Goal: Find specific page/section: Find specific page/section

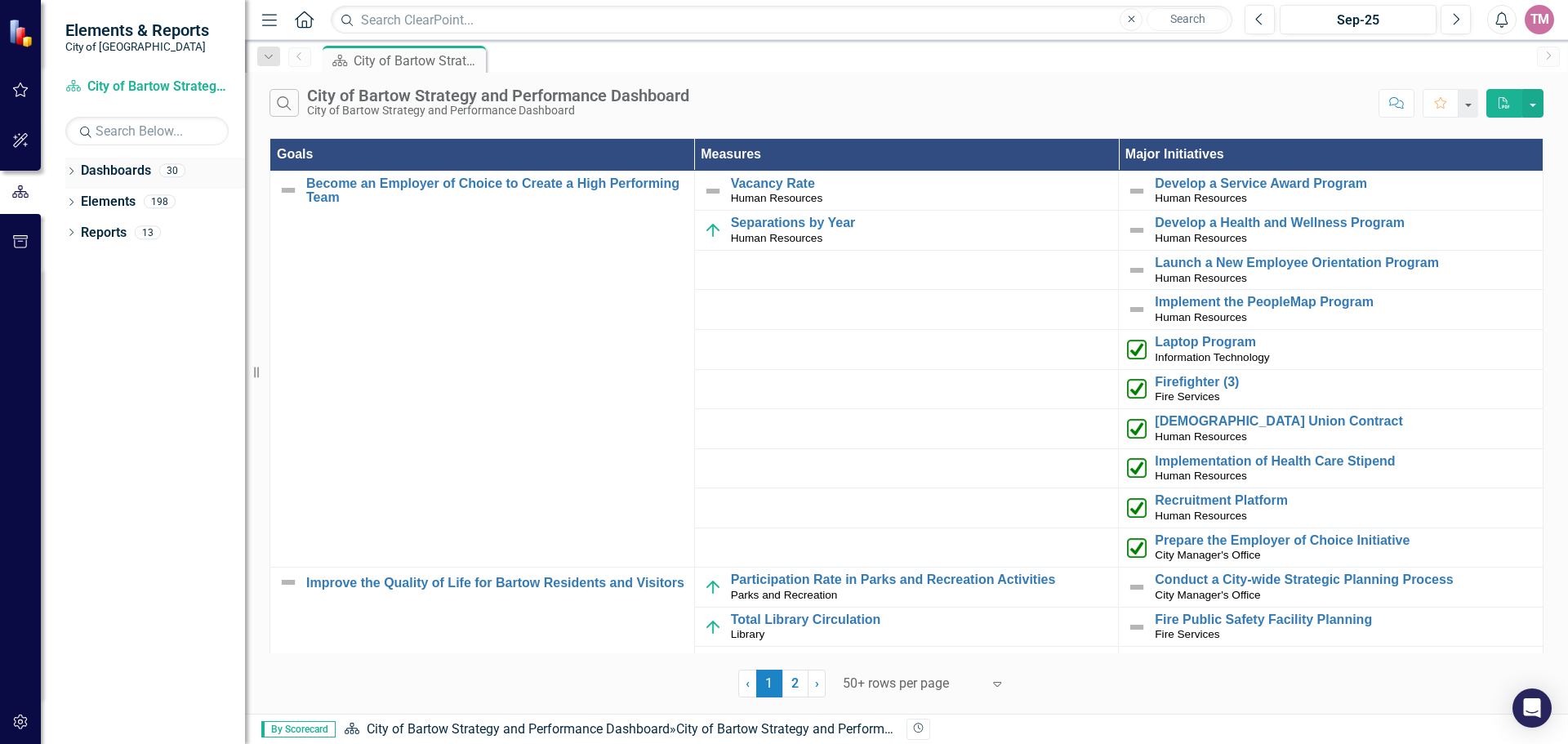
click at [72, 173] on icon "Dropdown" at bounding box center [70, 172] width 11 height 9
click at [83, 203] on icon "Dropdown" at bounding box center [79, 200] width 12 height 10
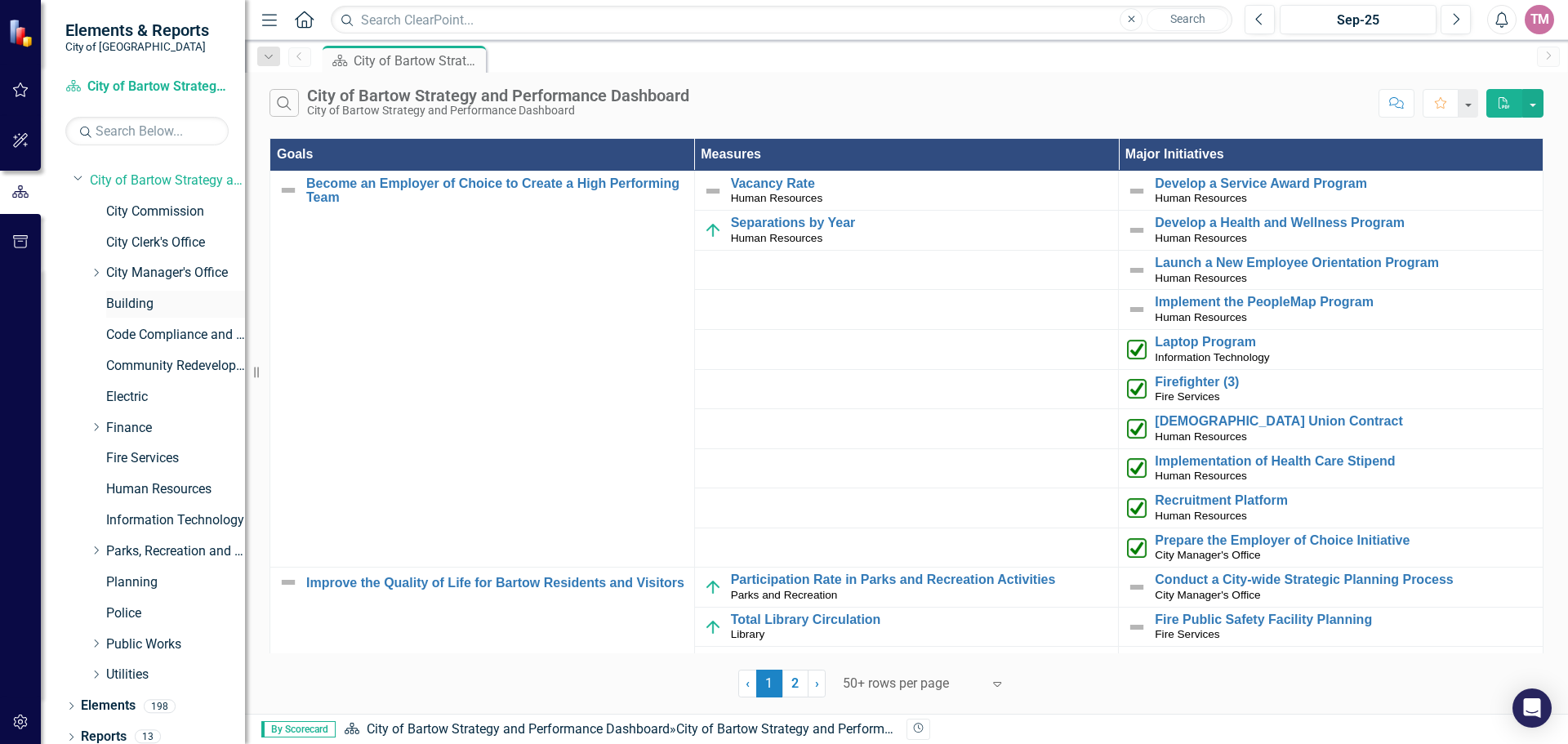
scroll to position [32, 0]
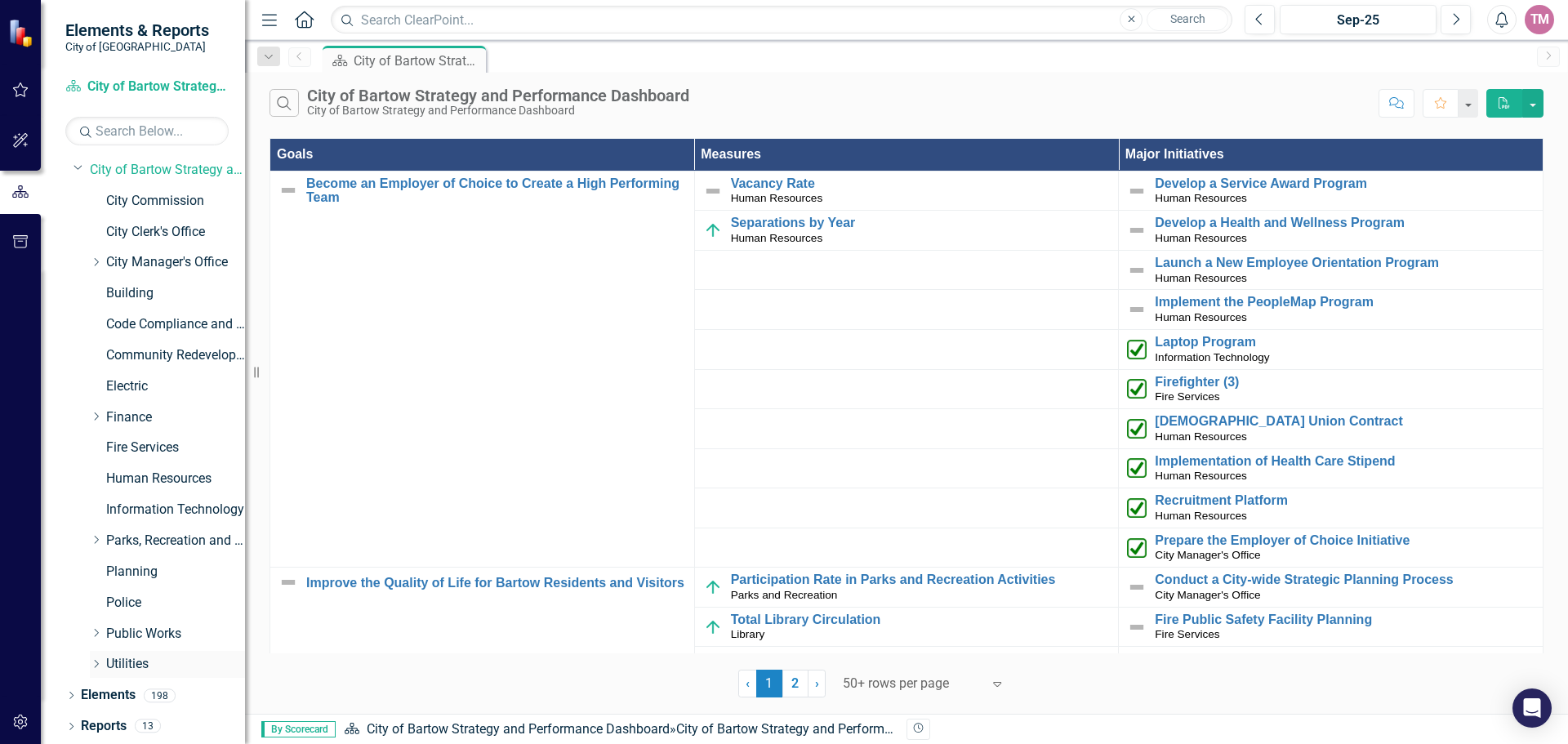
click at [100, 667] on icon "Dropdown" at bounding box center [96, 663] width 12 height 10
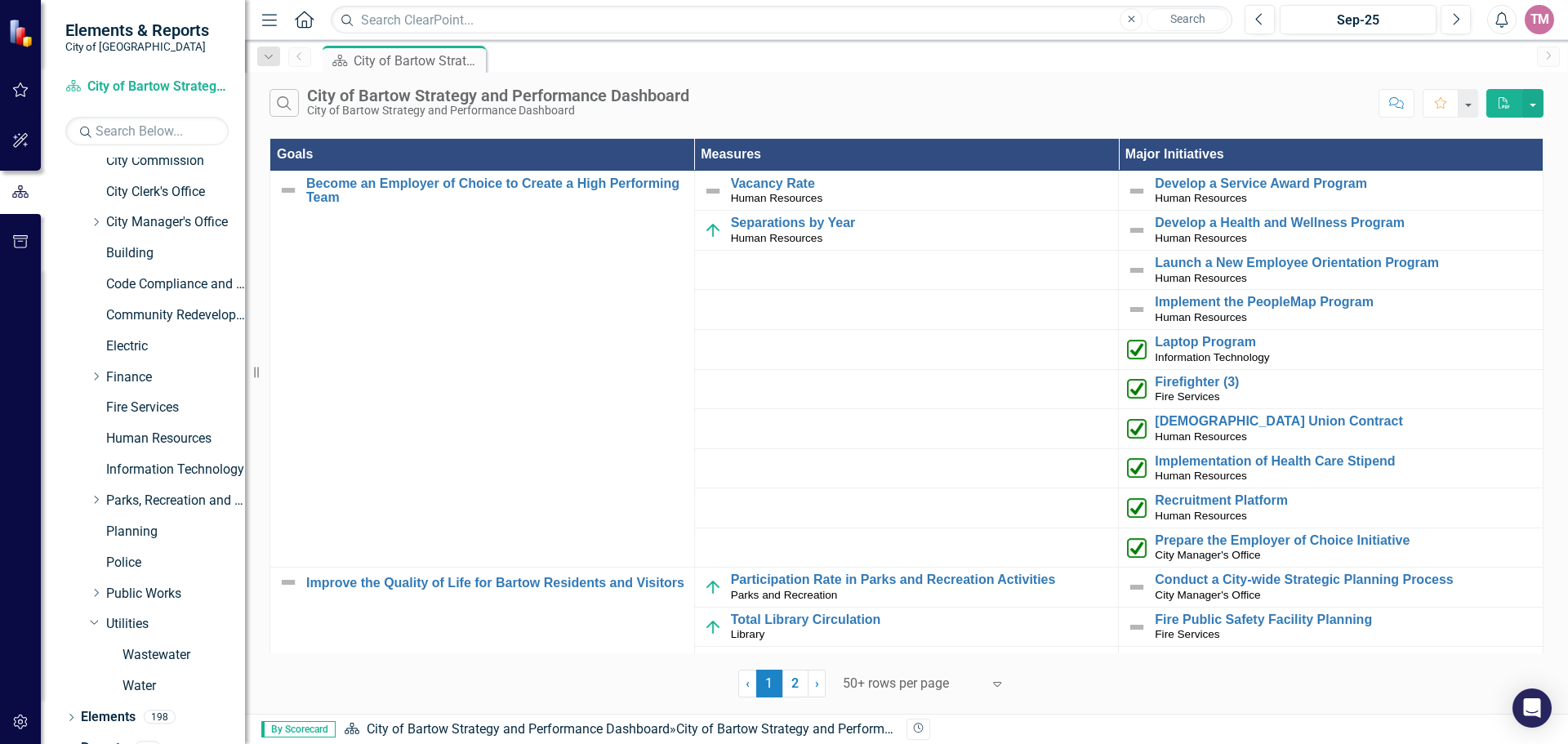
scroll to position [94, 0]
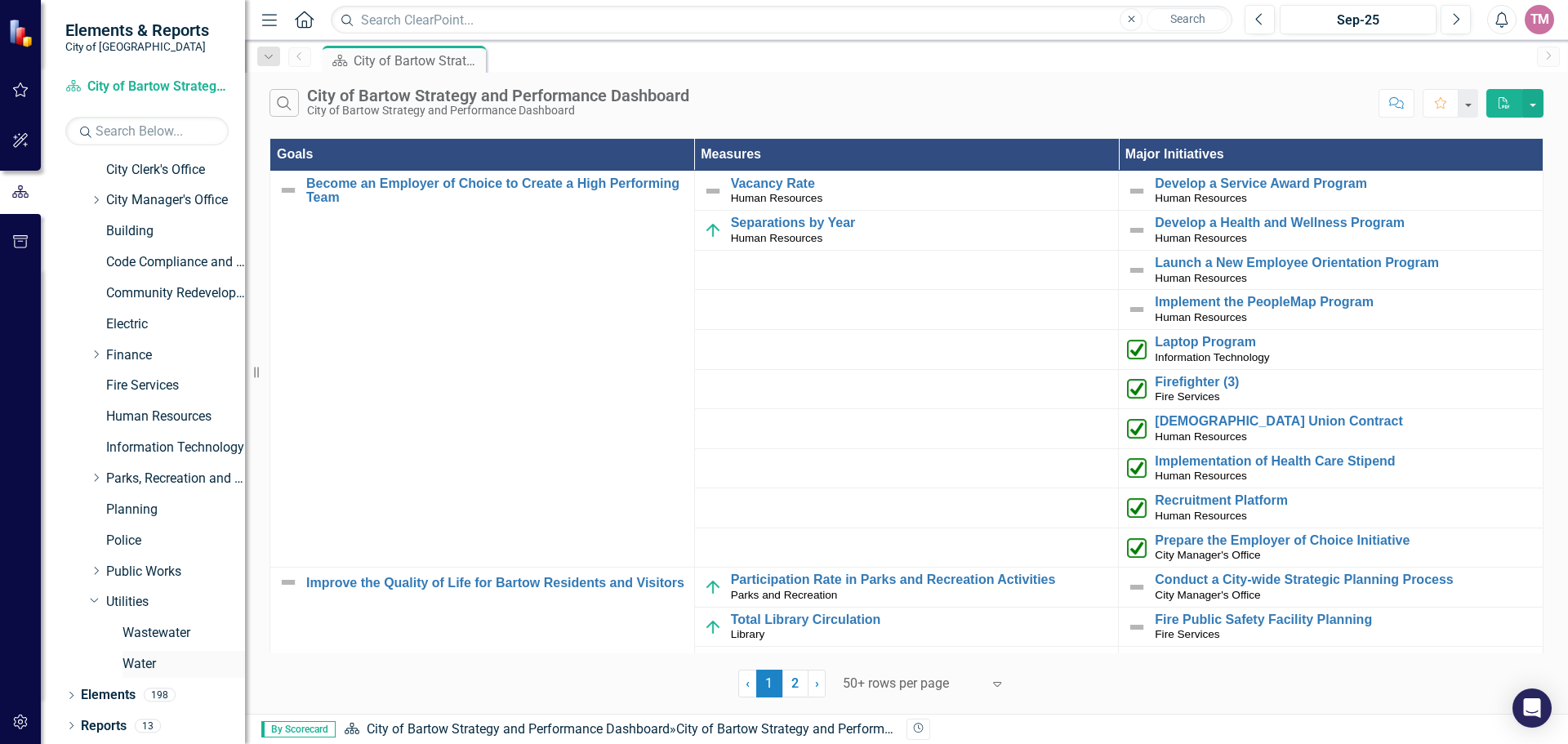
click at [146, 665] on link "Water" at bounding box center [184, 665] width 123 height 19
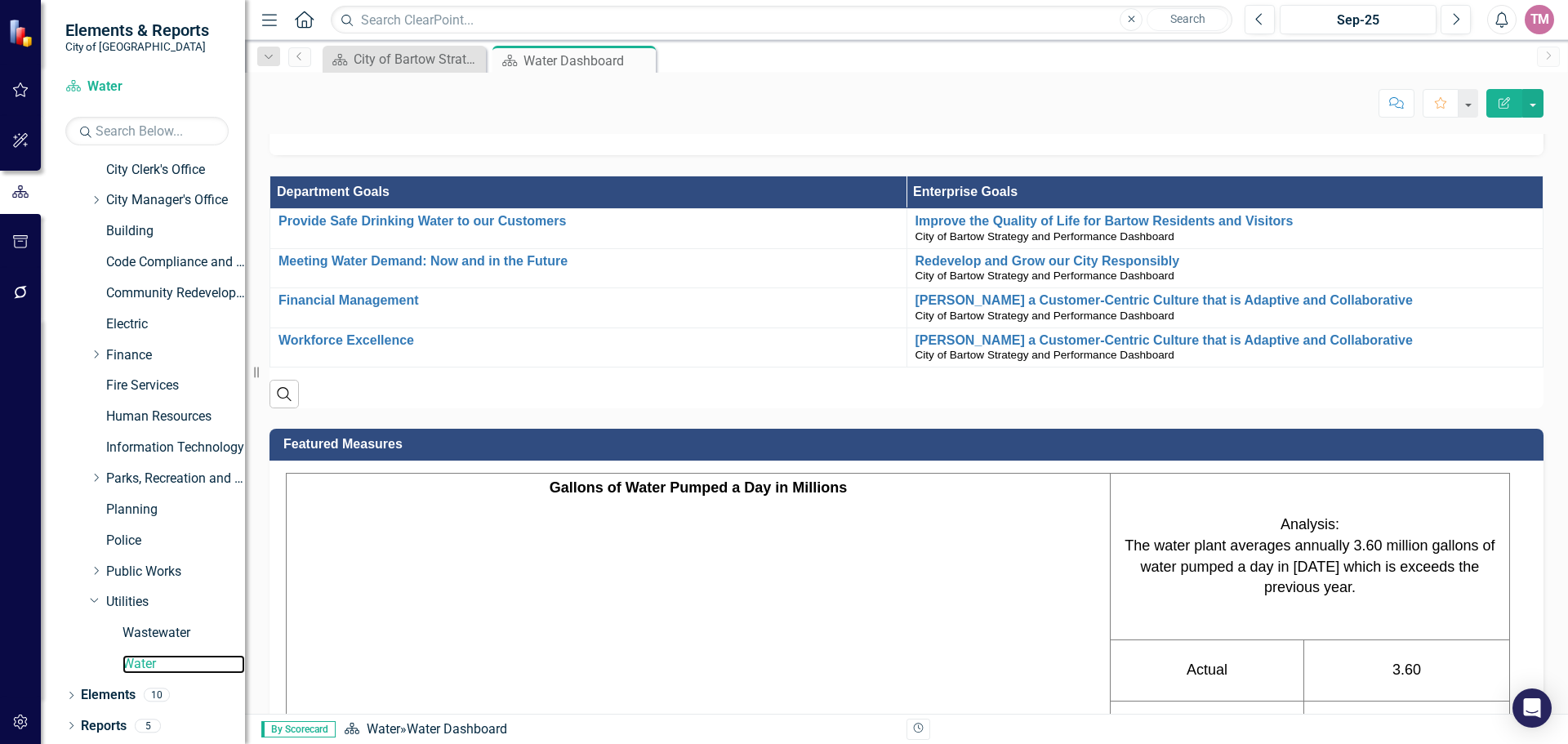
scroll to position [326, 0]
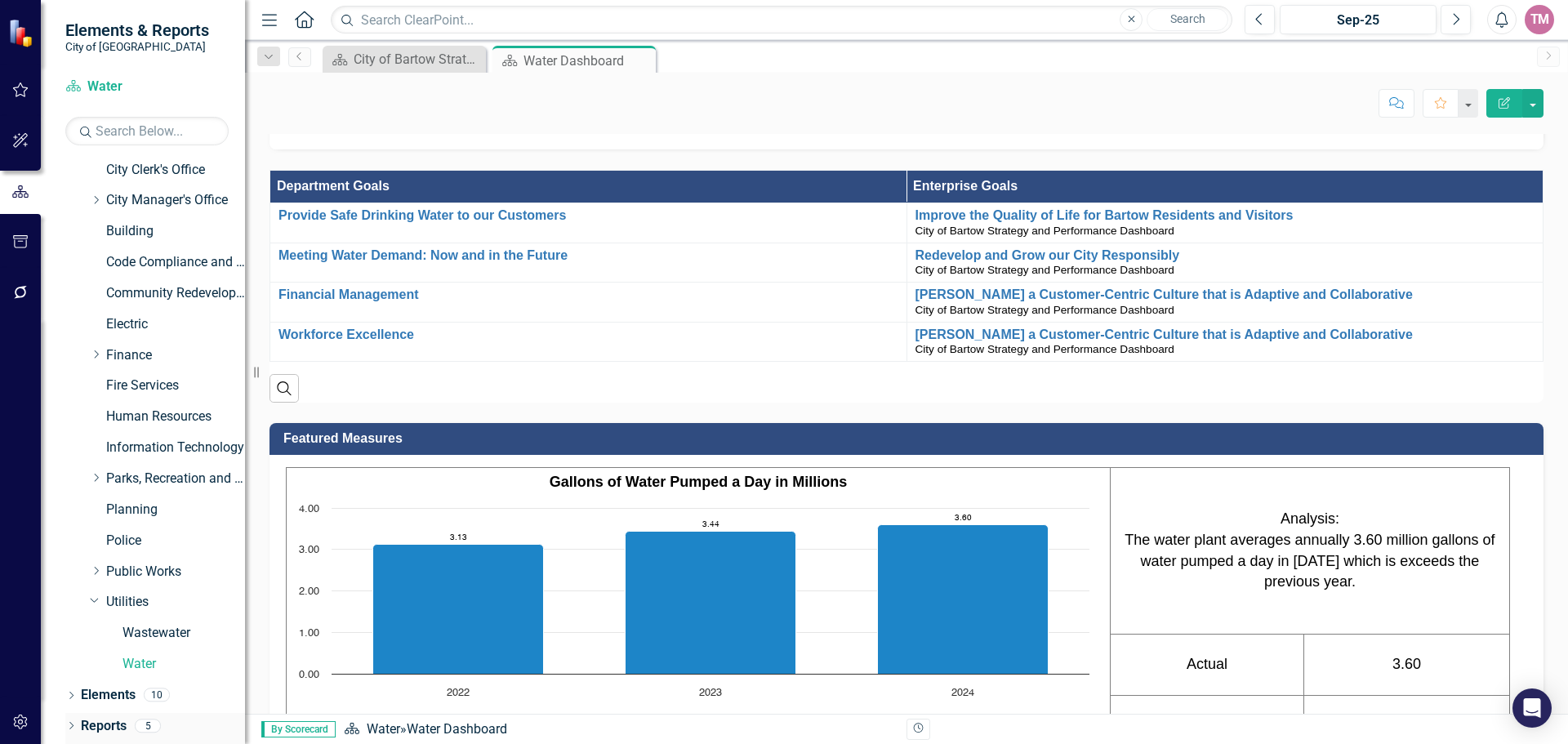
click at [73, 726] on icon at bounding box center [71, 726] width 4 height 7
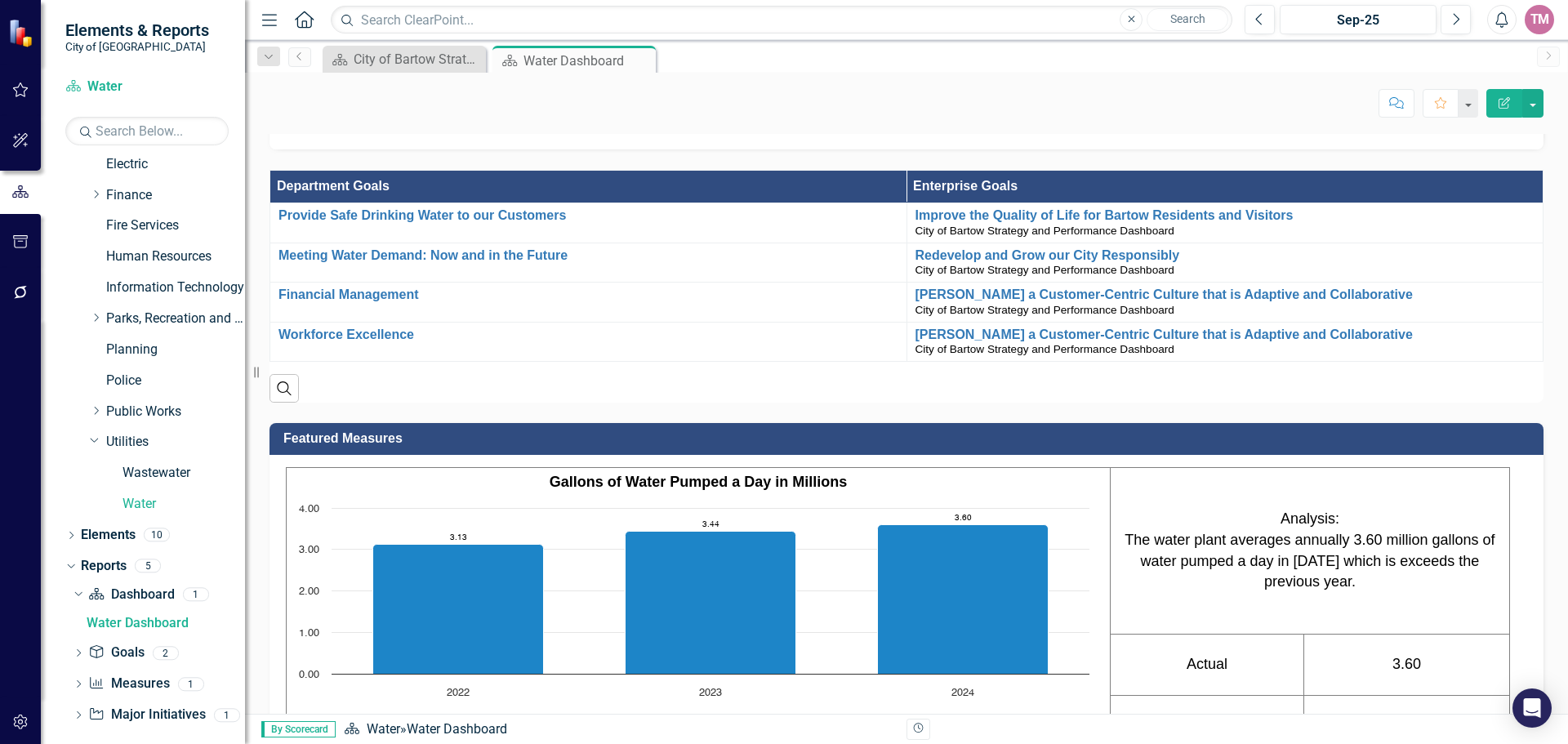
scroll to position [267, 0]
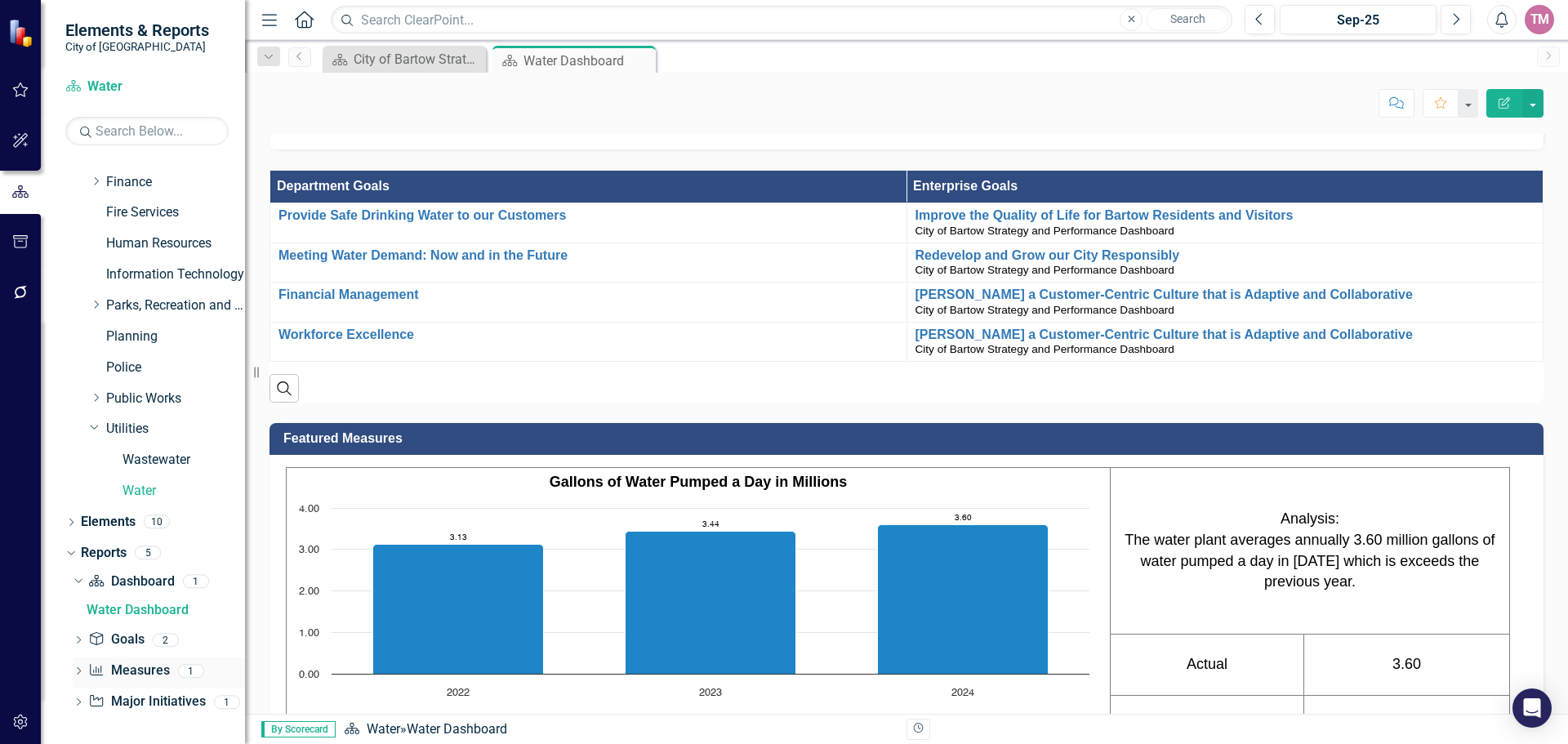
click at [78, 674] on icon "Dropdown" at bounding box center [78, 673] width 11 height 9
click at [157, 670] on div "Water Measures" at bounding box center [165, 671] width 158 height 15
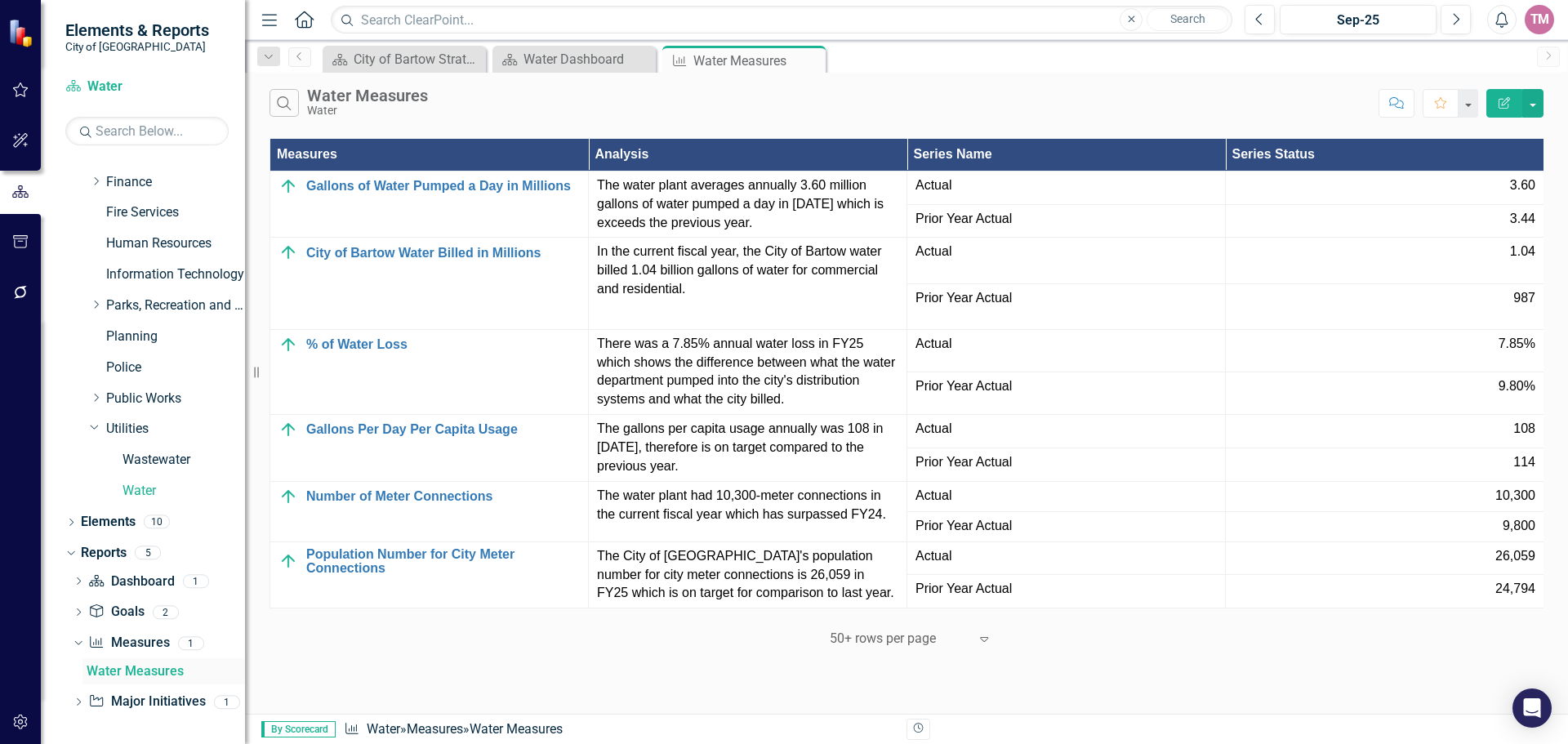
scroll to position [207, 0]
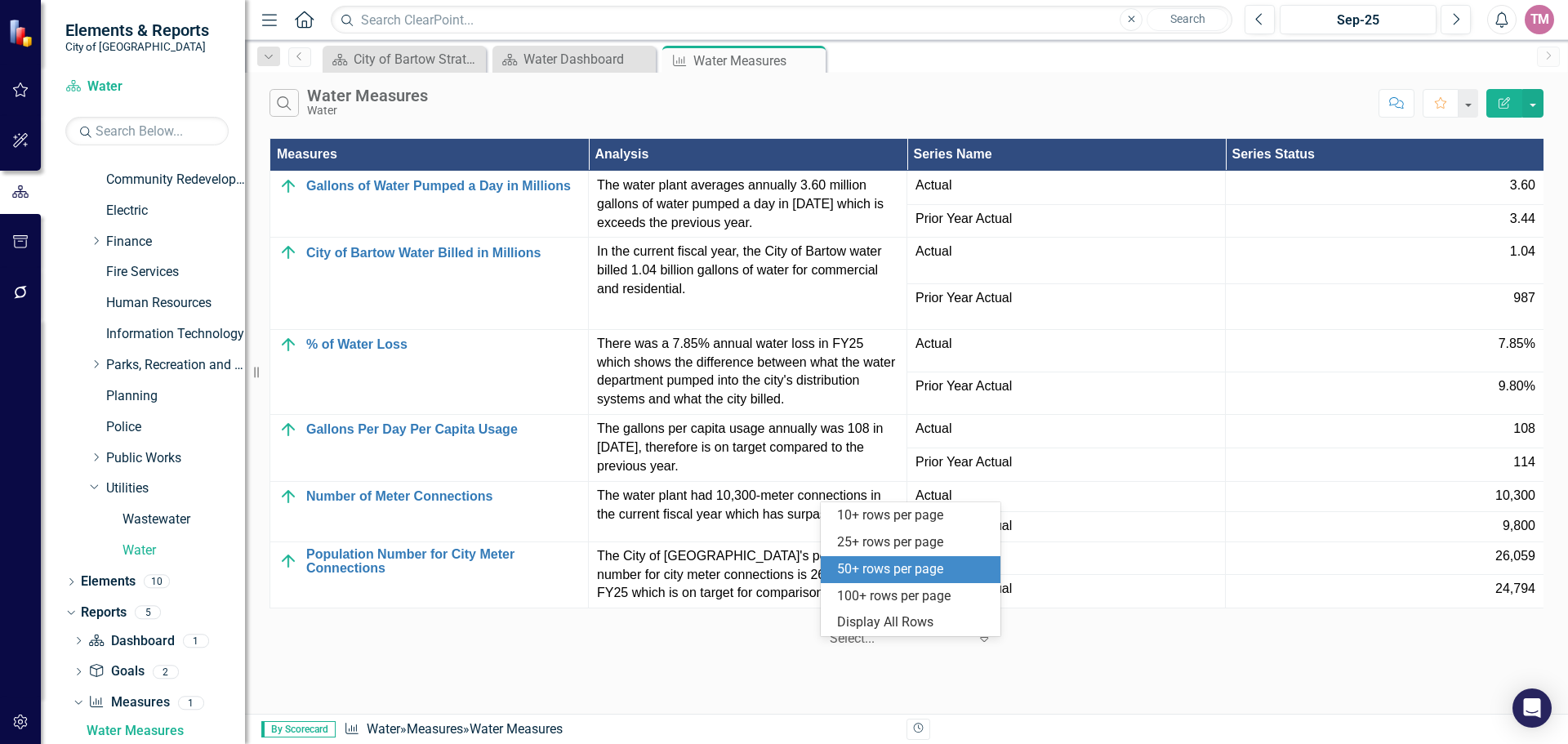
click at [984, 646] on icon "Expand" at bounding box center [984, 638] width 17 height 13
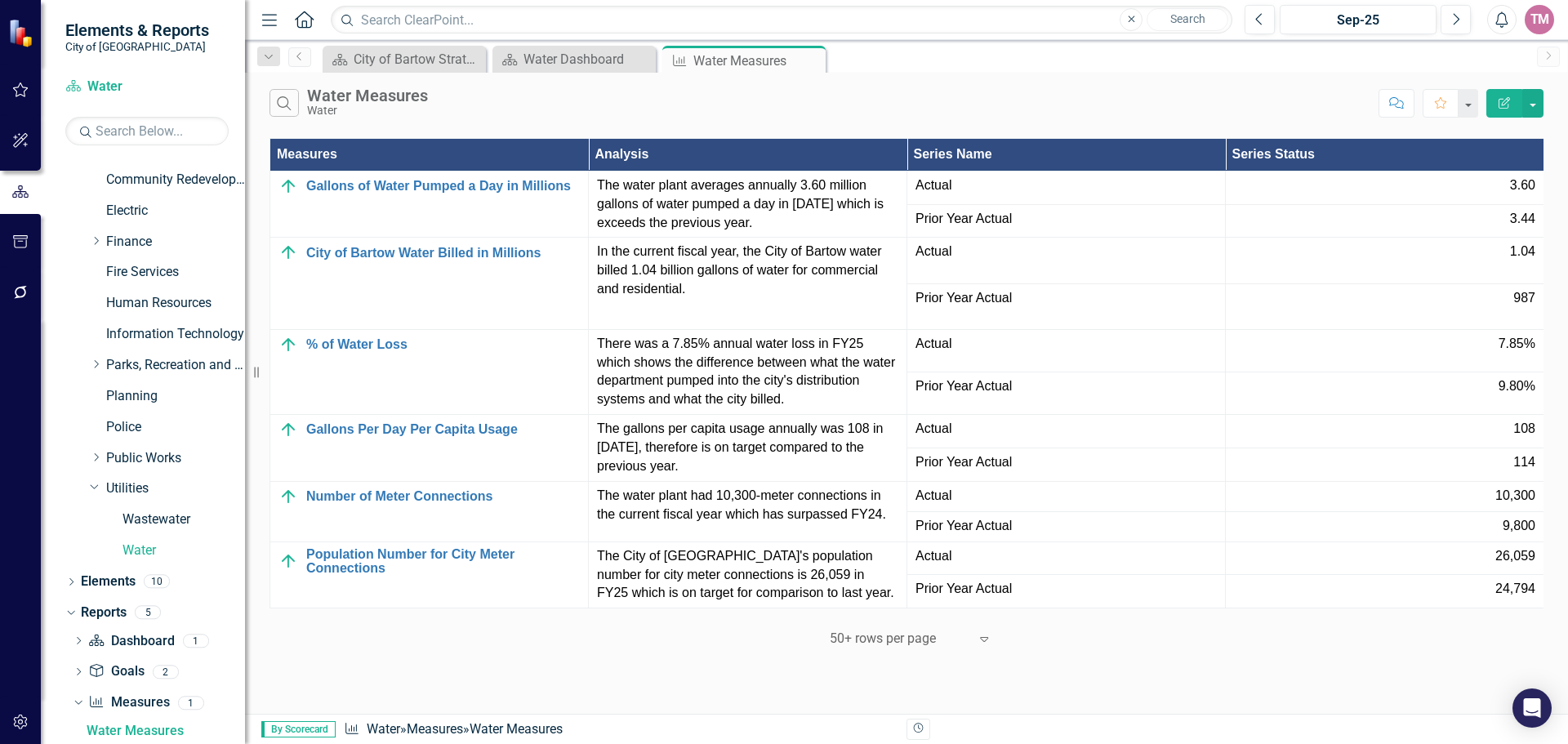
click at [1079, 462] on span "Prior Year Actual" at bounding box center [1066, 463] width 301 height 19
click at [962, 221] on span "Prior Year Actual" at bounding box center [1066, 219] width 301 height 19
click at [1517, 213] on span "3.44" at bounding box center [1523, 219] width 25 height 19
click at [1536, 111] on button "button" at bounding box center [1533, 103] width 21 height 29
click at [1050, 103] on div "Search Water Measures Water" at bounding box center [820, 103] width 1101 height 28
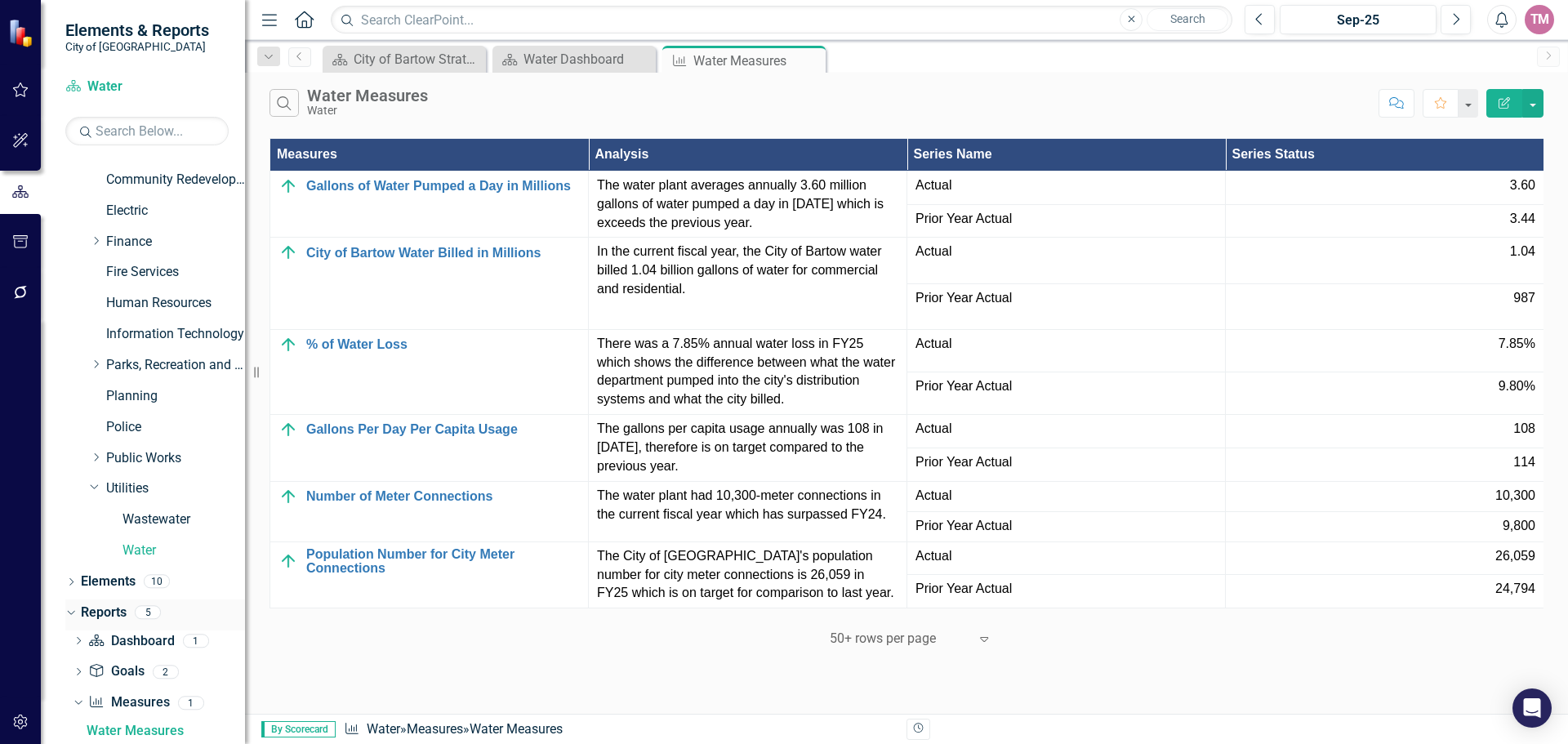
scroll to position [267, 0]
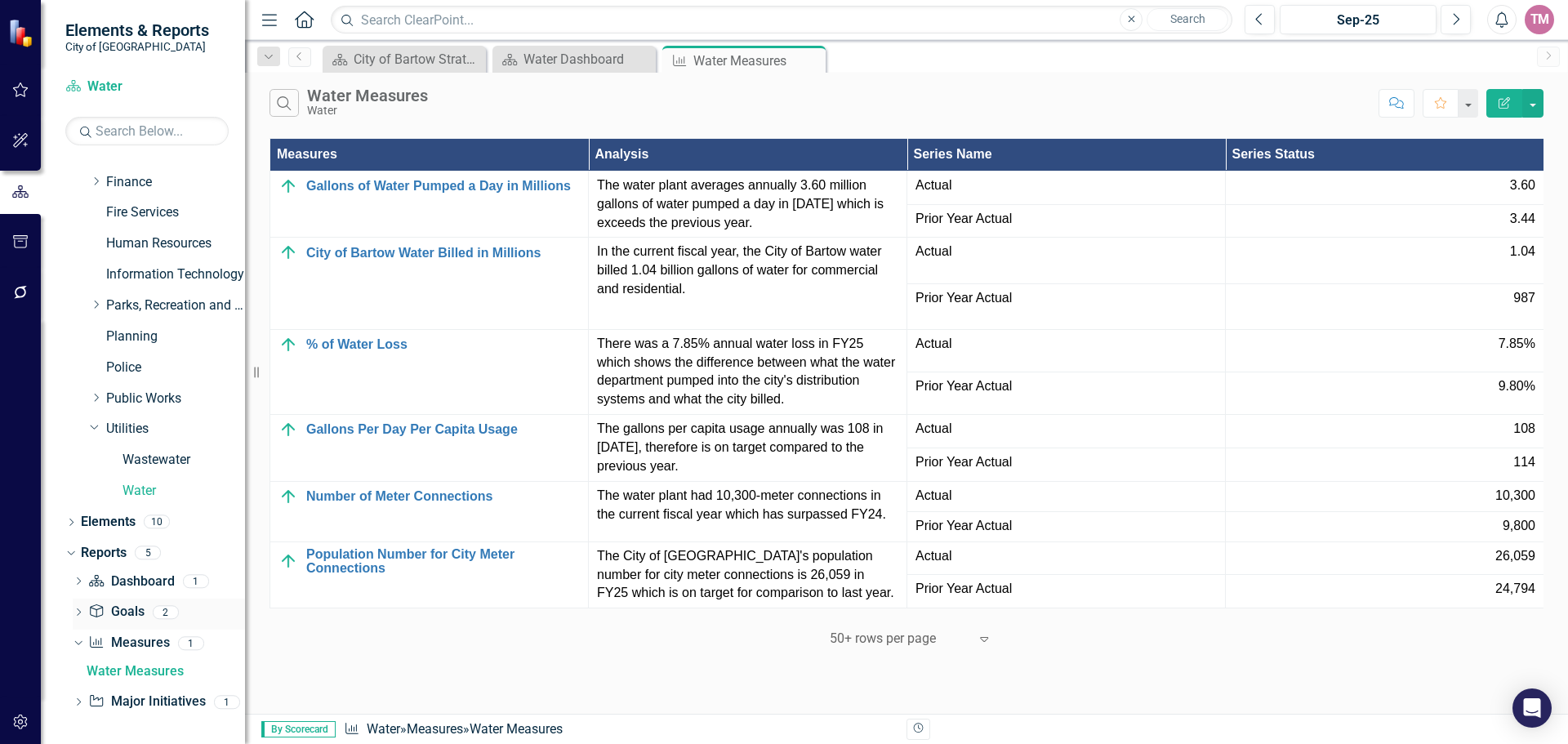
click at [84, 613] on icon "Dropdown" at bounding box center [78, 613] width 11 height 9
click at [131, 637] on div "Water Goals" at bounding box center [165, 640] width 158 height 15
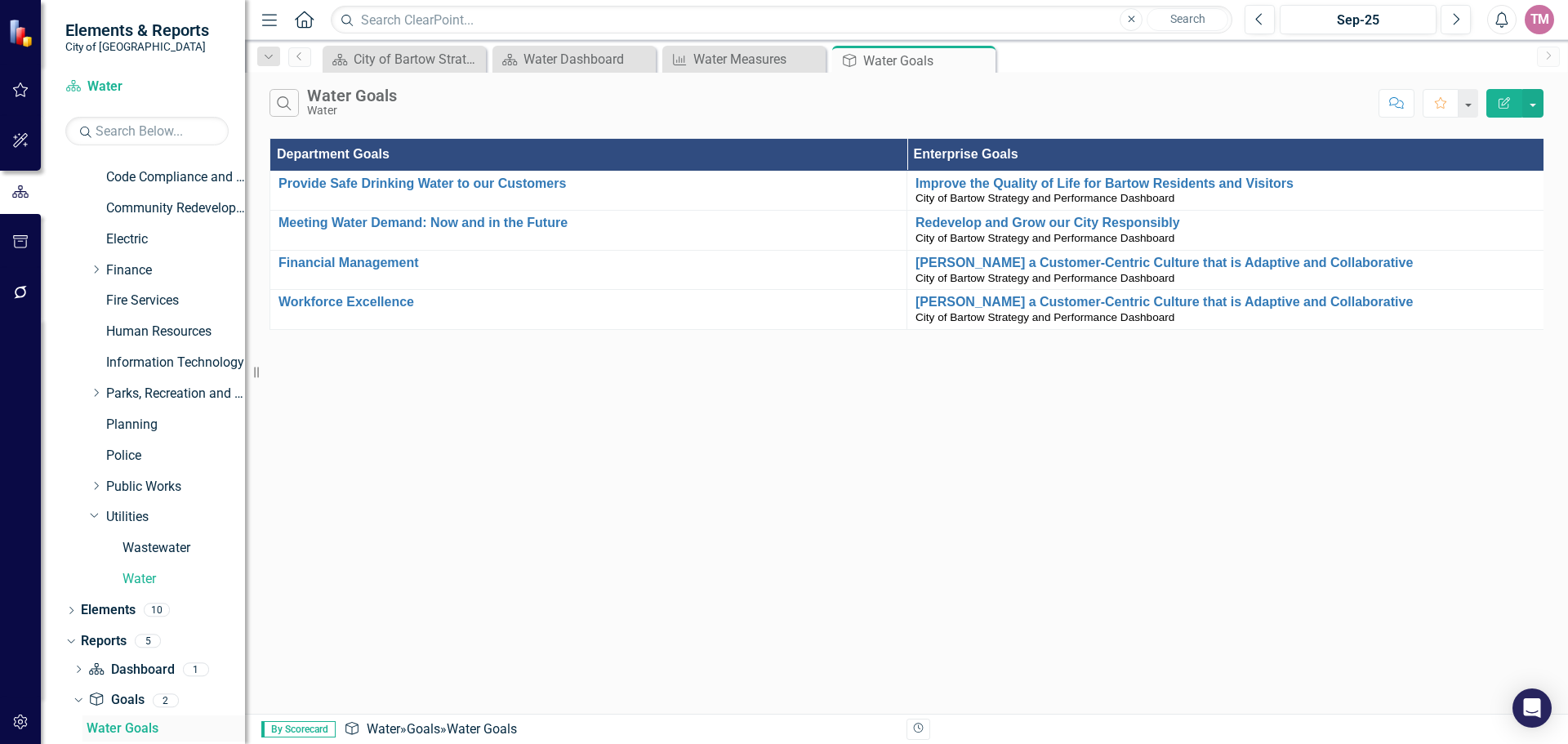
scroll to position [177, 0]
click at [129, 395] on link "Parks, Recreation and Cultural Arts" at bounding box center [176, 397] width 139 height 19
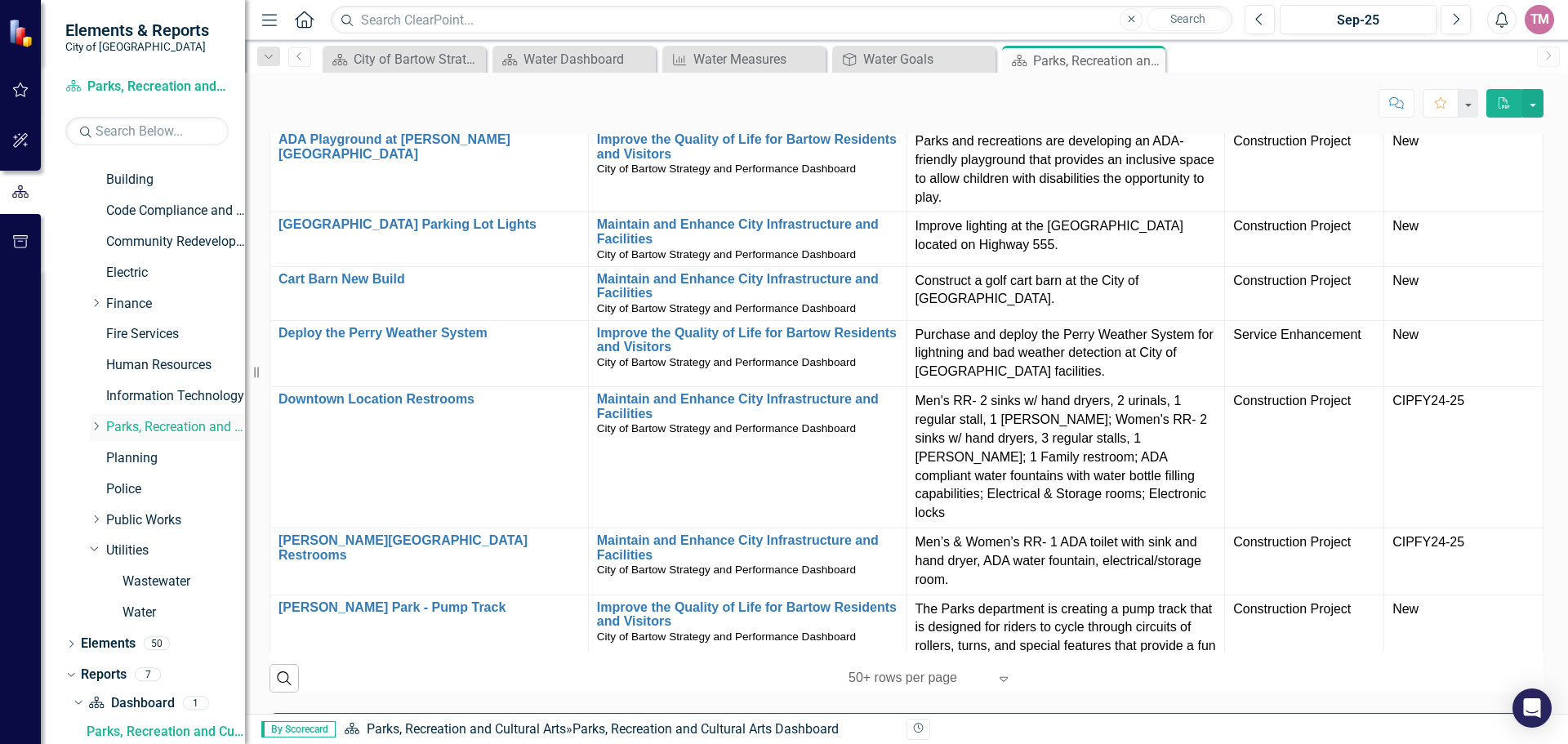
click at [178, 428] on link "Parks, Recreation and Cultural Arts" at bounding box center [176, 428] width 139 height 19
click at [94, 428] on icon "Dropdown" at bounding box center [96, 426] width 12 height 10
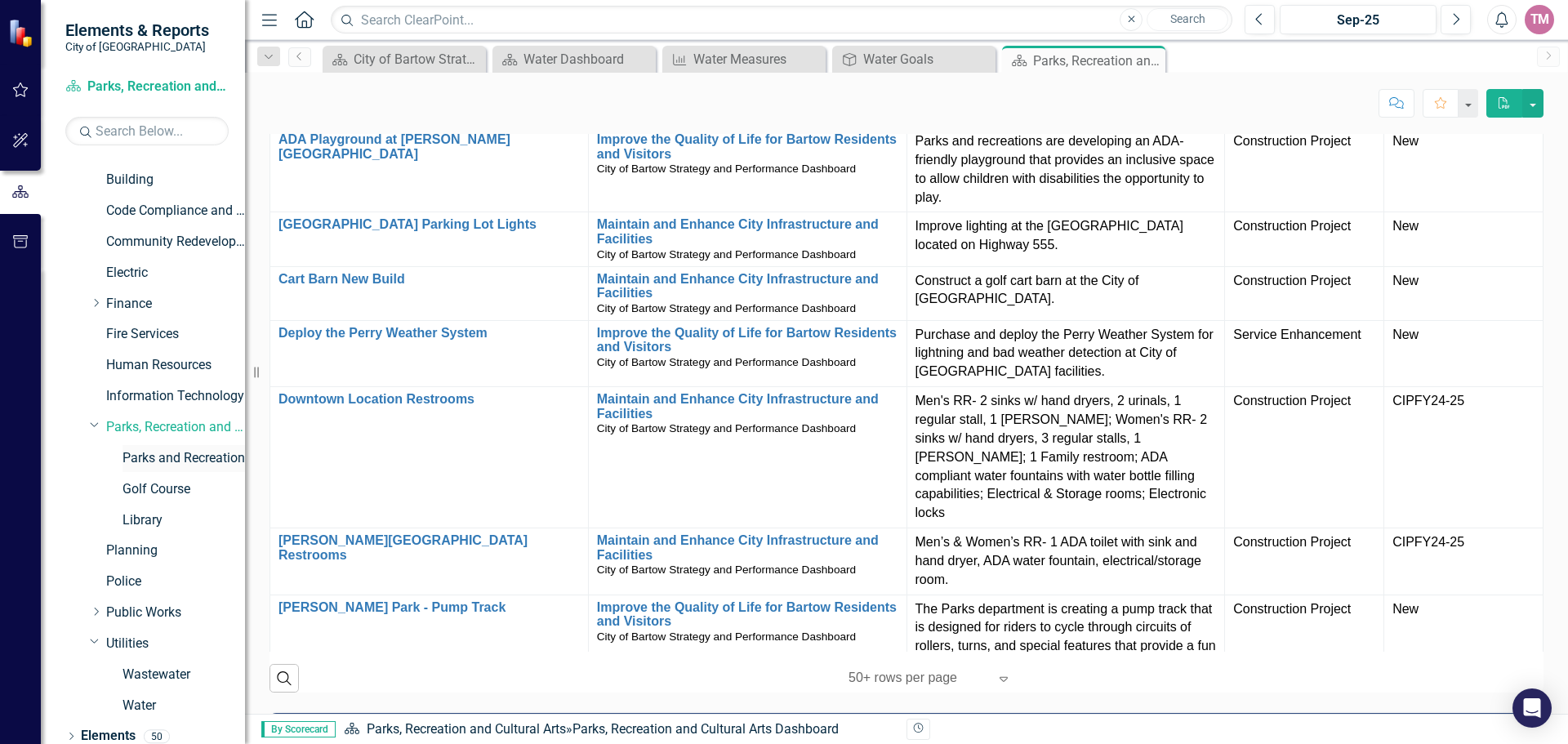
click at [137, 452] on link "Parks and Recreation" at bounding box center [184, 459] width 123 height 19
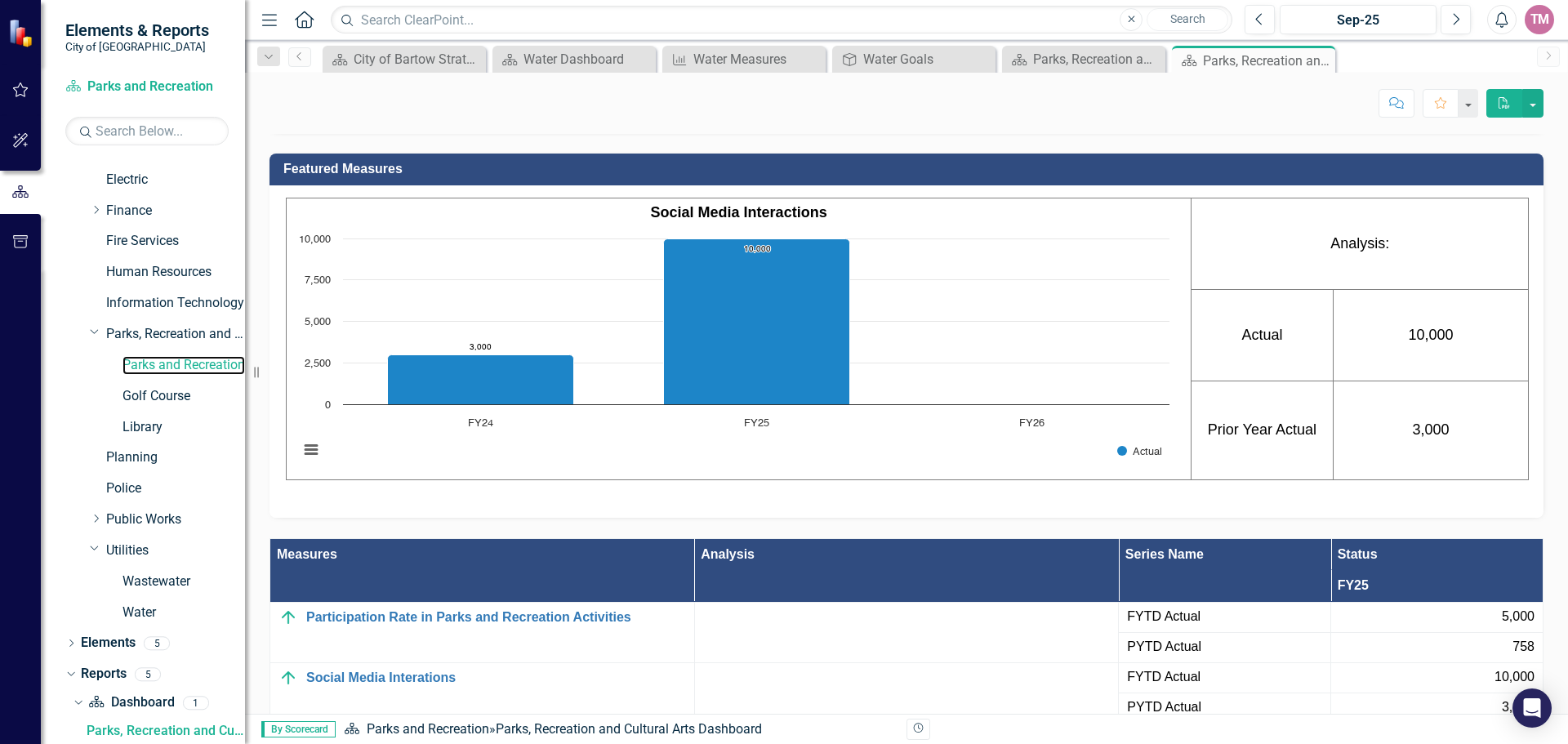
scroll to position [570, 0]
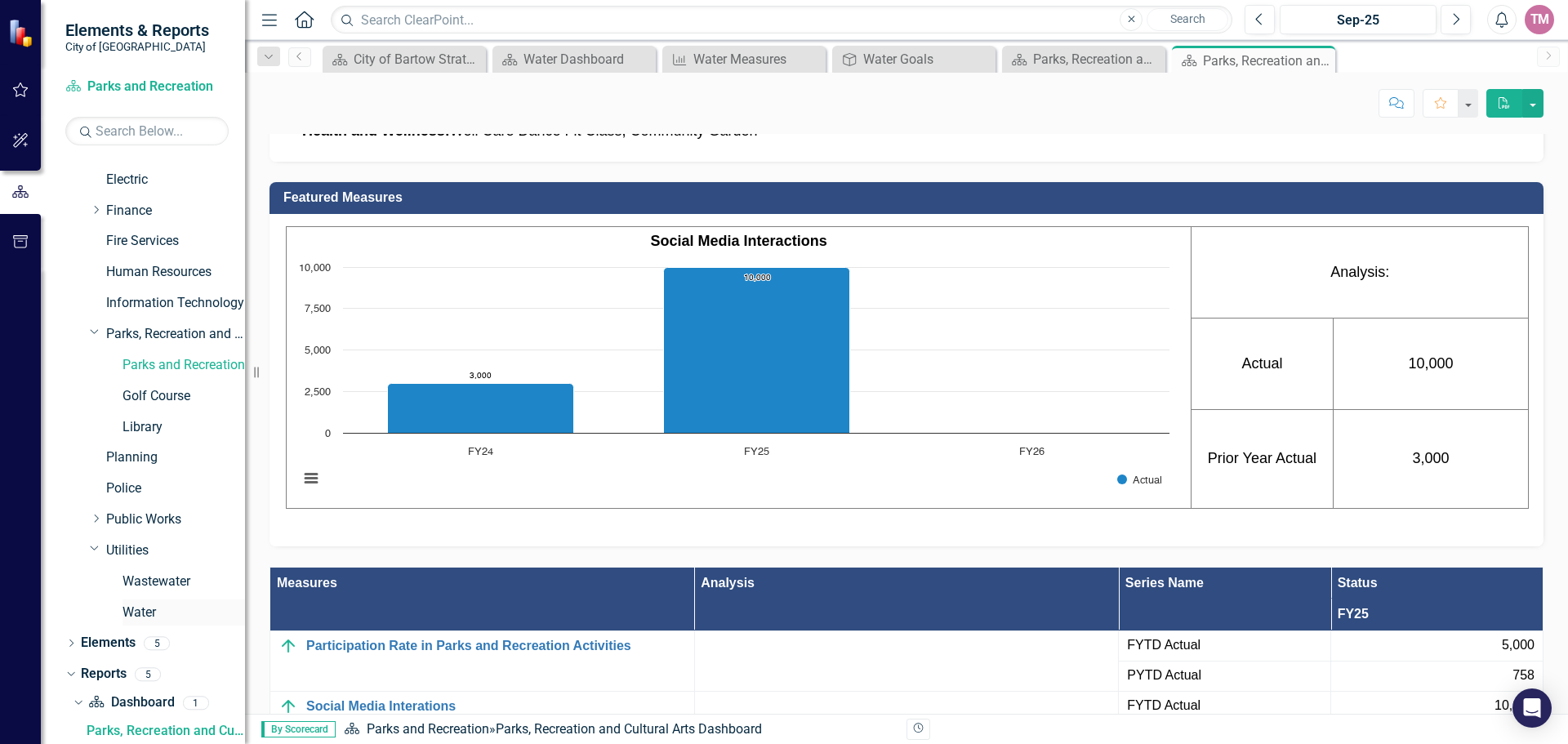
click at [152, 618] on link "Water" at bounding box center [184, 613] width 123 height 19
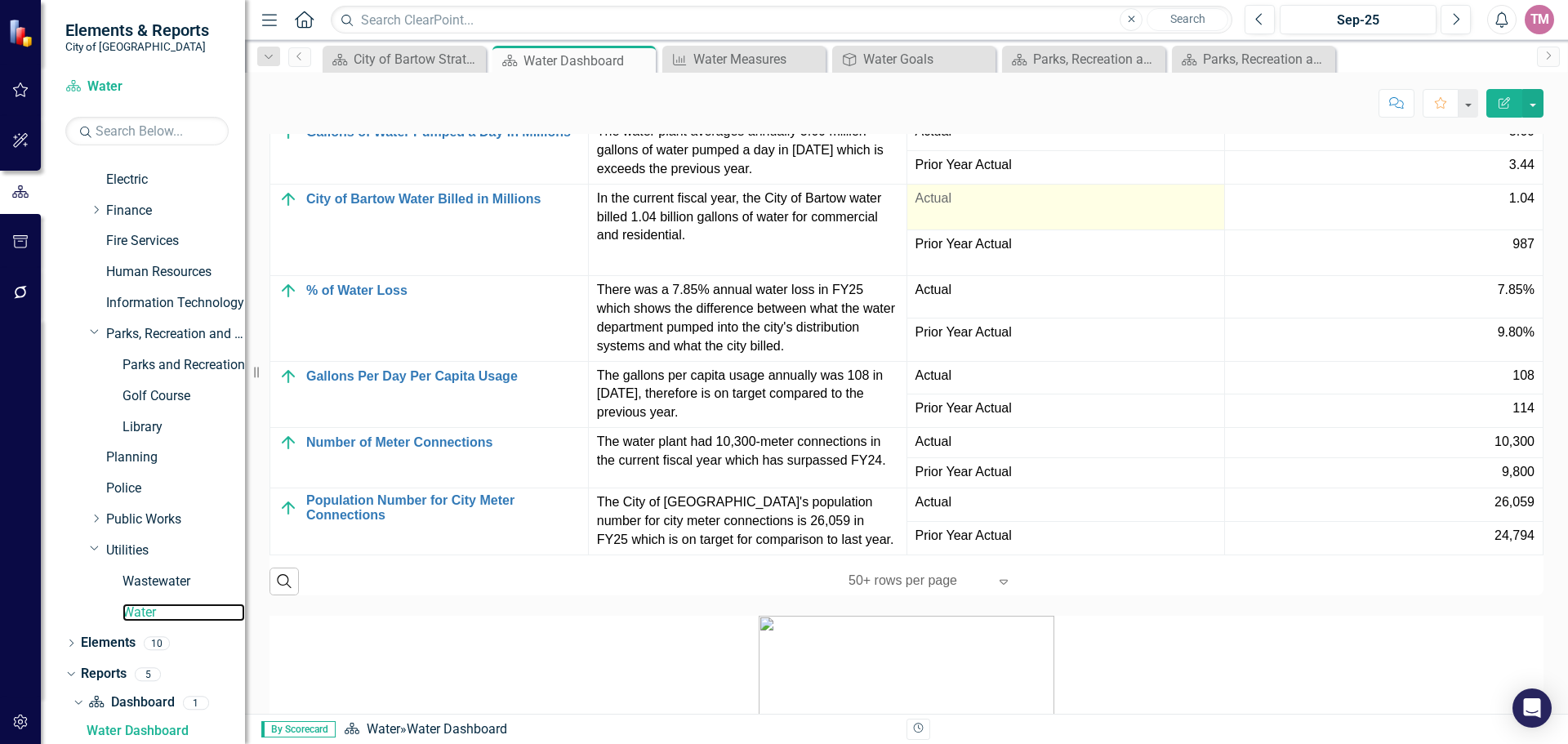
scroll to position [1481, 0]
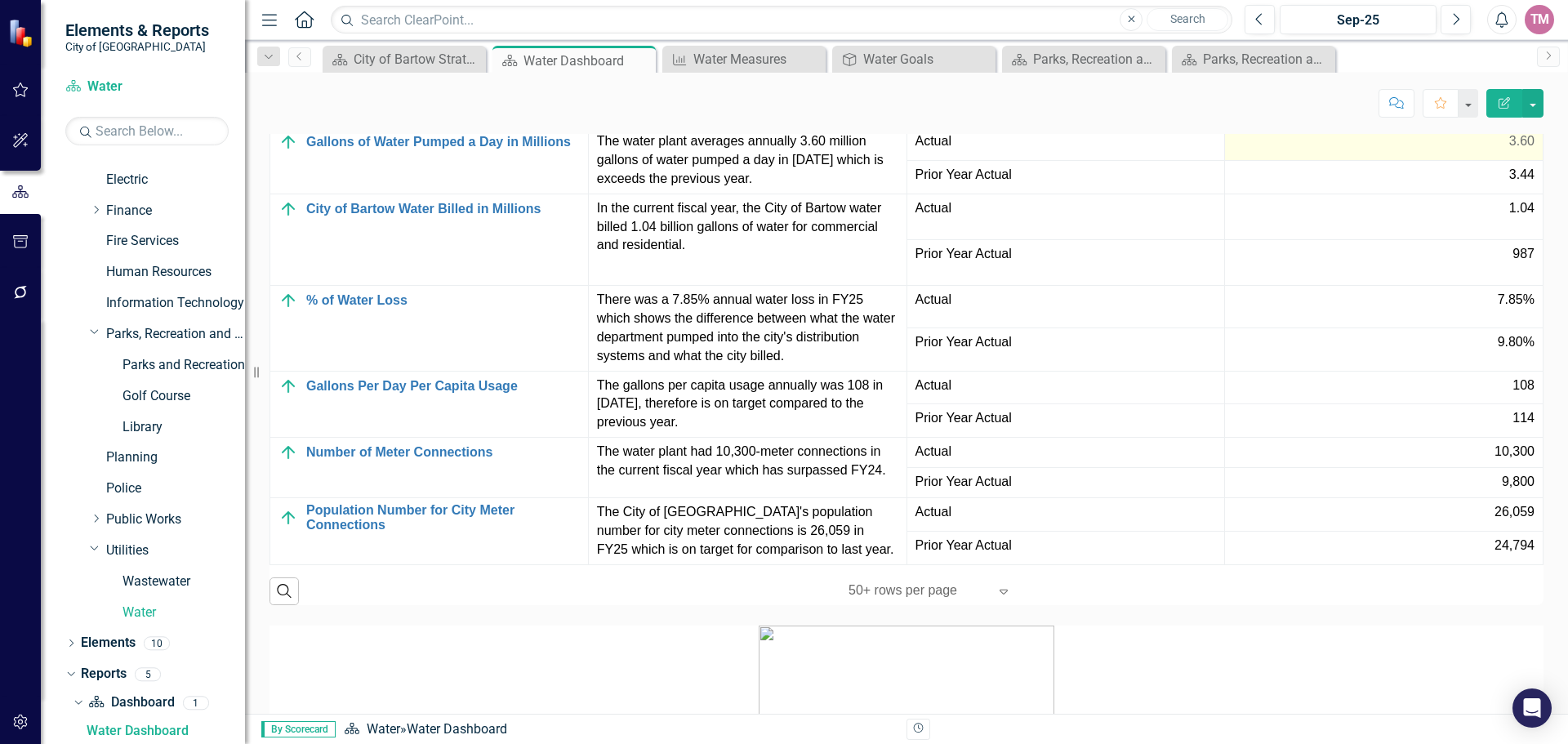
click at [1283, 151] on div "3.60" at bounding box center [1384, 142] width 301 height 19
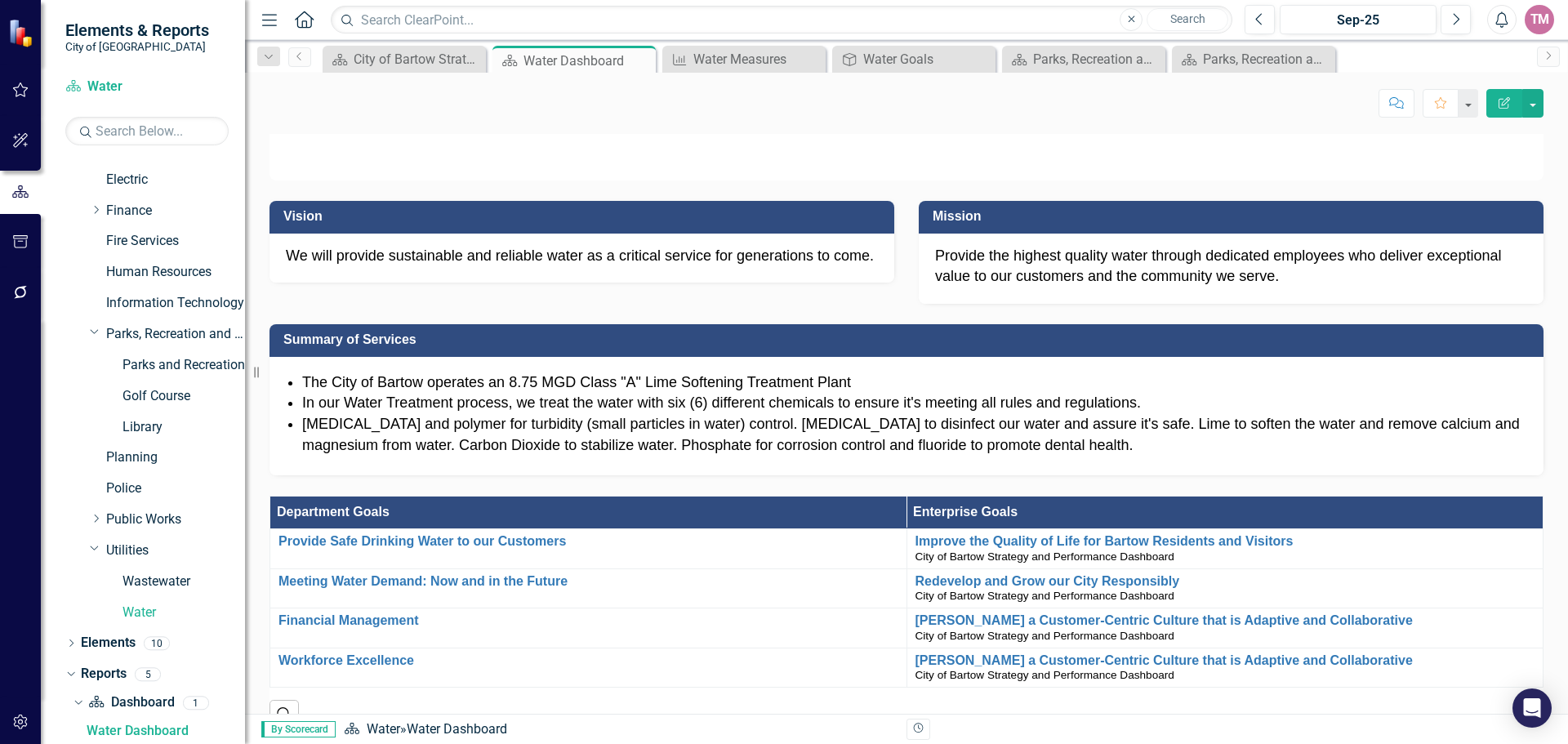
scroll to position [0, 0]
